Goal: Information Seeking & Learning: Compare options

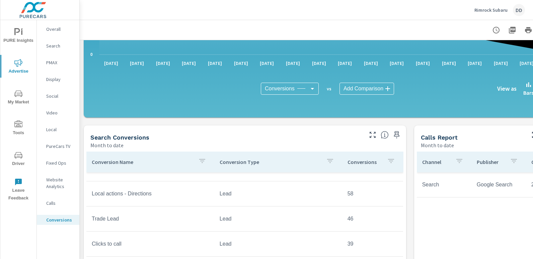
scroll to position [191, 0]
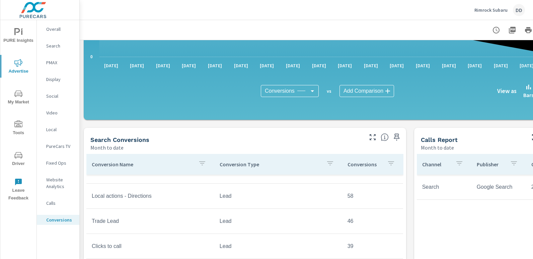
click at [520, 10] on div "DD" at bounding box center [519, 10] width 12 height 12
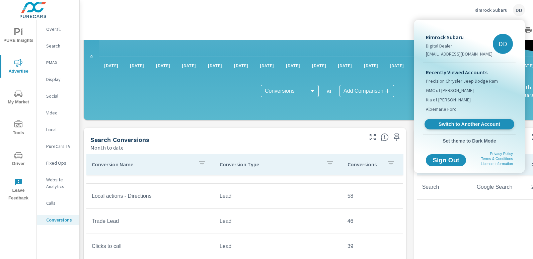
click at [449, 120] on link "Switch to Another Account" at bounding box center [470, 124] width 90 height 10
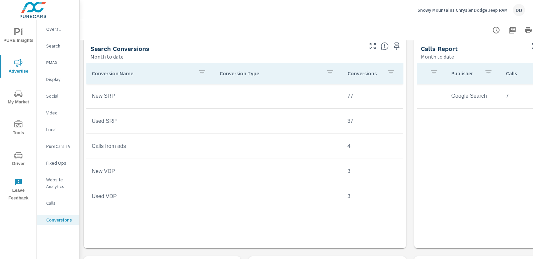
scroll to position [278, 0]
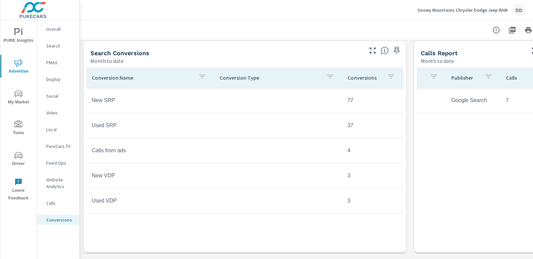
click at [234, 142] on tr "Calls from ads 4" at bounding box center [244, 150] width 317 height 25
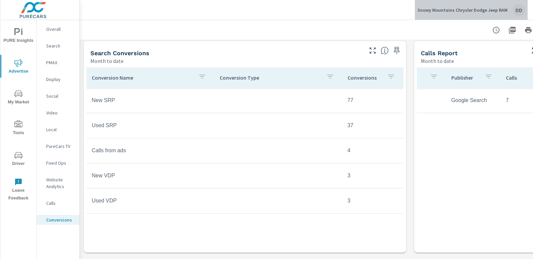
click at [517, 11] on div "DD" at bounding box center [519, 10] width 12 height 12
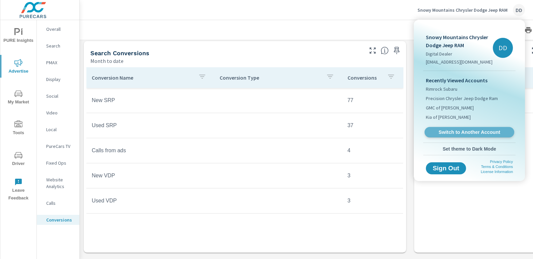
click at [472, 128] on link "Switch to Another Account" at bounding box center [470, 132] width 90 height 10
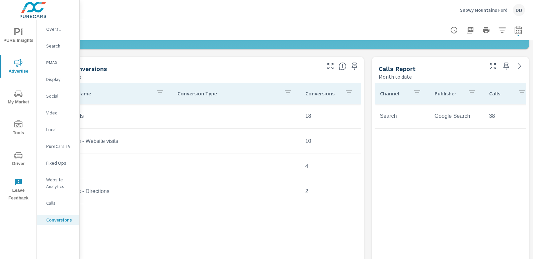
scroll to position [262, 0]
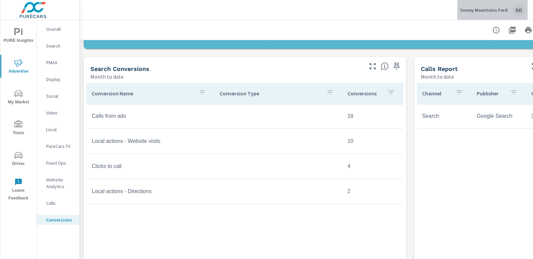
click at [513, 10] on div "DD" at bounding box center [519, 10] width 12 height 12
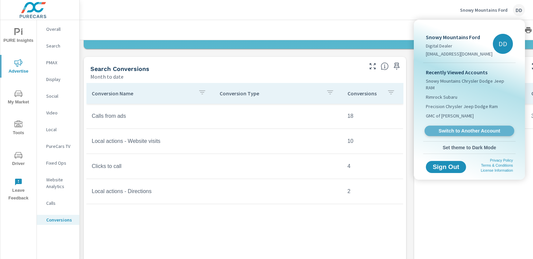
click at [465, 126] on link "Switch to Another Account" at bounding box center [470, 131] width 90 height 10
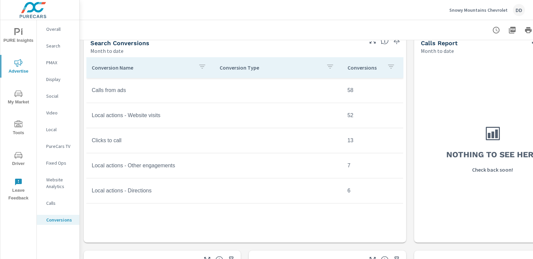
scroll to position [291, 0]
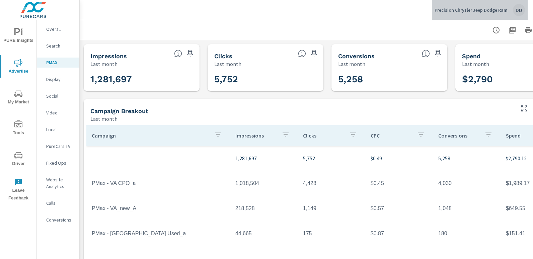
click at [523, 8] on div "DD" at bounding box center [519, 10] width 12 height 12
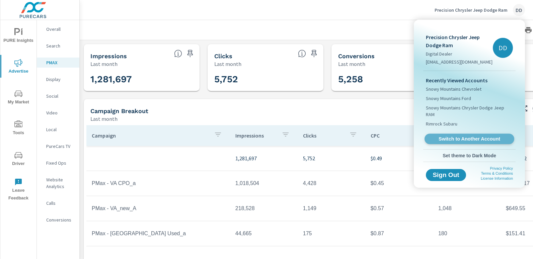
click at [478, 136] on span "Switch to Another Account" at bounding box center [469, 139] width 82 height 6
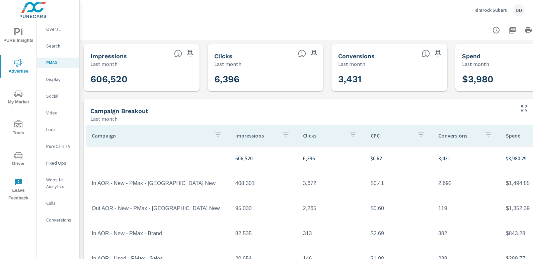
scroll to position [0, 47]
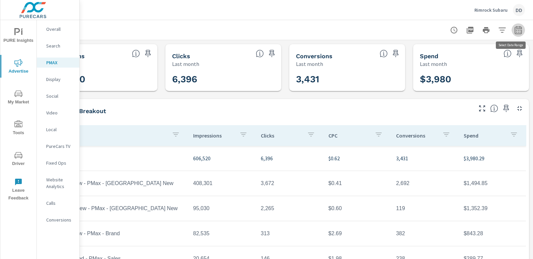
click at [514, 33] on icon "button" at bounding box center [518, 30] width 8 height 8
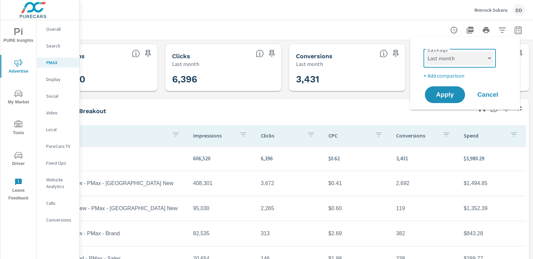
click at [456, 57] on select "Custom Yesterday Last week Last 7 days Last 14 days Last 30 days Last 45 days L…" at bounding box center [459, 58] width 67 height 13
click at [426, 52] on select "Custom Yesterday Last week Last 7 days Last 14 days Last 30 days Last 45 days L…" at bounding box center [459, 58] width 67 height 13
select select "Month to date"
click at [447, 93] on span "Apply" at bounding box center [444, 95] width 27 height 6
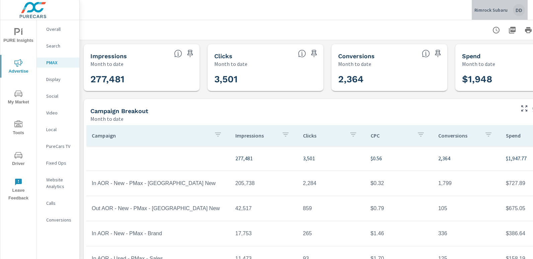
click at [523, 2] on button "Rimrock Subaru DD" at bounding box center [500, 10] width 56 height 20
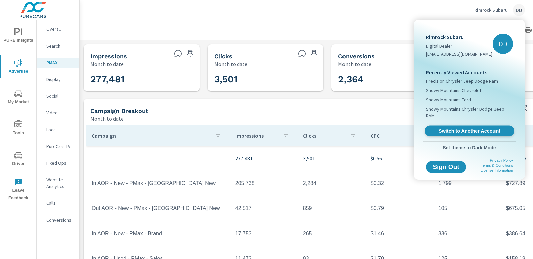
click at [465, 126] on link "Switch to Another Account" at bounding box center [470, 131] width 90 height 10
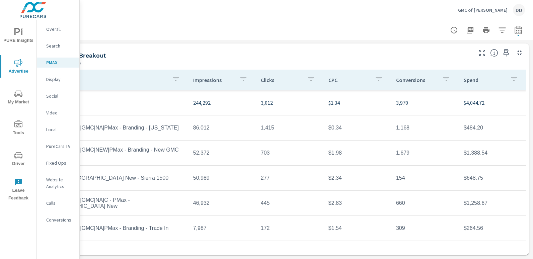
scroll to position [61, 0]
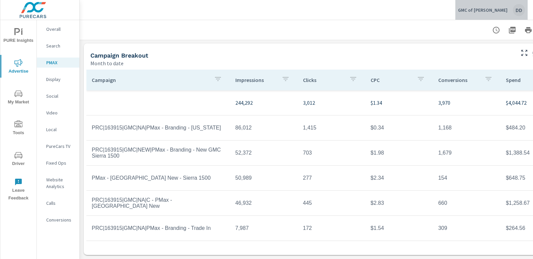
click at [519, 11] on div "DD" at bounding box center [519, 10] width 12 height 12
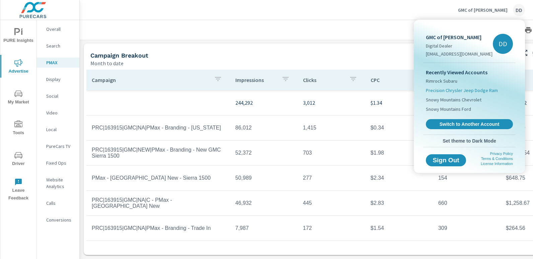
click at [456, 89] on span "Precision Chrysler Jeep Dodge Ram" at bounding box center [462, 90] width 72 height 7
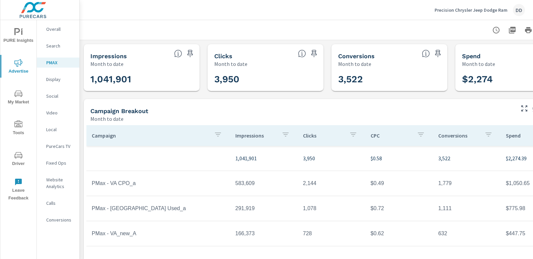
scroll to position [0, 47]
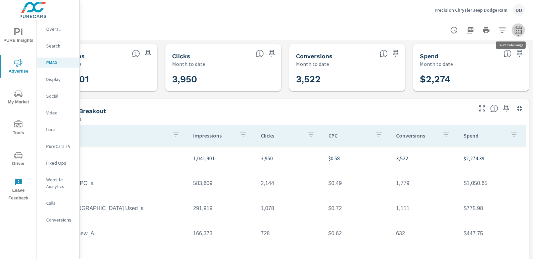
click at [516, 30] on icon "button" at bounding box center [518, 31] width 4 height 3
select select "Month to date"
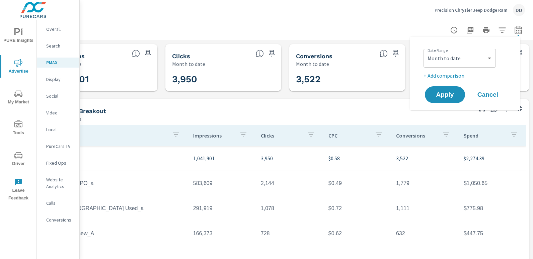
click at [450, 76] on p "+ Add comparison" at bounding box center [467, 76] width 86 height 8
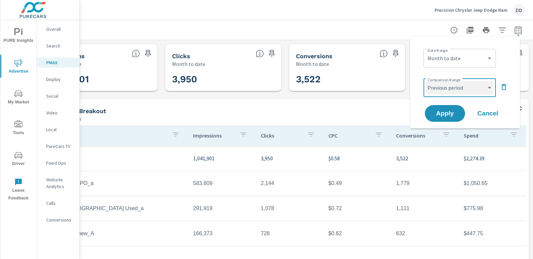
click at [440, 88] on select "Custom Previous period Previous month Previous year" at bounding box center [459, 87] width 67 height 13
click at [426, 81] on select "Custom Previous period Previous month Previous year" at bounding box center [459, 87] width 67 height 13
select select "custom"
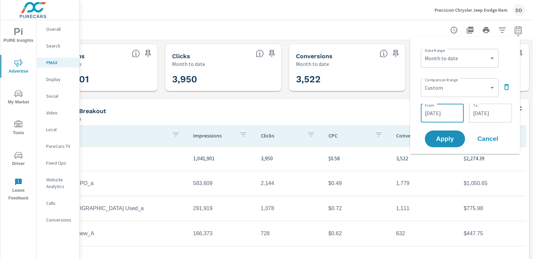
click at [436, 116] on input "[DATE]" at bounding box center [443, 113] width 38 height 13
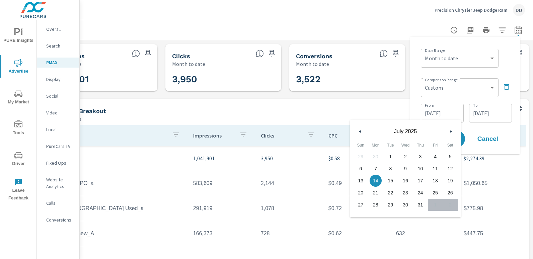
click at [391, 154] on span "1" at bounding box center [390, 156] width 15 height 9
type input "[DATE]"
click at [488, 118] on input "[DATE]" at bounding box center [491, 113] width 38 height 13
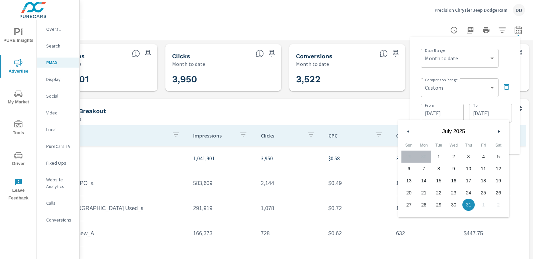
click at [483, 187] on span "25" at bounding box center [483, 193] width 5 height 12
click at [479, 180] on span "18" at bounding box center [483, 181] width 15 height 9
type input "[DATE]"
click at [506, 49] on div "Date Range Custom [DATE] Last week Last 7 days Last 14 days Last 30 days Last 4…" at bounding box center [466, 57] width 91 height 23
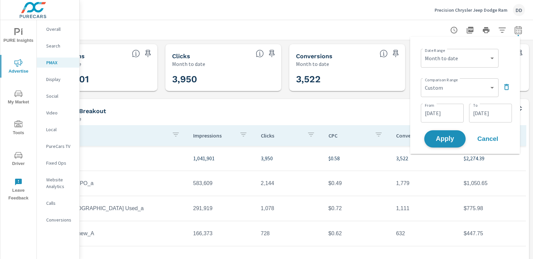
click at [444, 141] on span "Apply" at bounding box center [444, 139] width 27 height 6
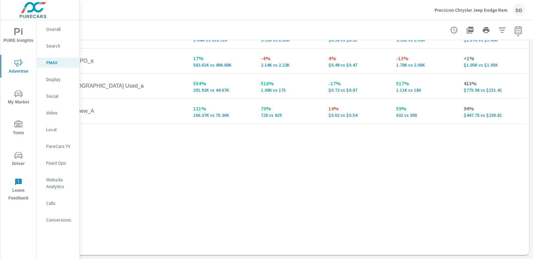
scroll to position [0, 47]
